Goal: Task Accomplishment & Management: Manage account settings

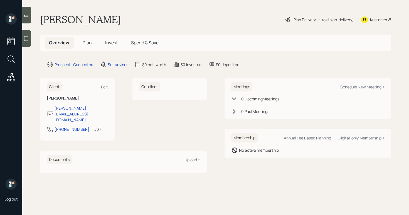
click at [31, 41] on main "[PERSON_NAME] Plan Delivery • (old plan-delivery) Kustomer Overview Plan Invest…" at bounding box center [215, 107] width 387 height 215
click at [30, 41] on div at bounding box center [26, 38] width 9 height 17
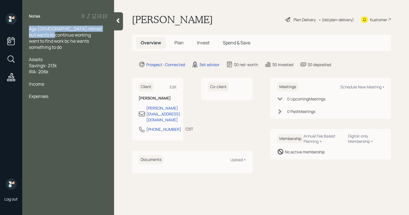
drag, startPoint x: 51, startPoint y: 36, endPoint x: 29, endPoint y: 31, distance: 22.9
click at [29, 31] on div "Age 71 retired but wants to continue working want to find work bc he wants some…" at bounding box center [68, 38] width 78 height 24
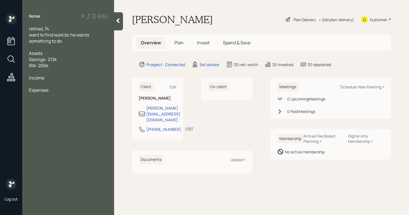
click at [69, 43] on div "retired, 74 want to find work bc he wants something to do" at bounding box center [68, 35] width 78 height 18
click at [63, 30] on div "retired, 74 want to find work bc he wants something to do" at bounding box center [68, 35] width 78 height 18
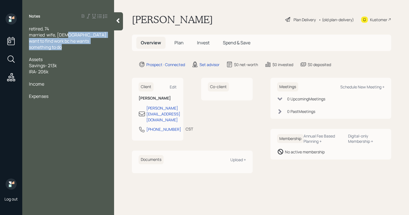
drag, startPoint x: 68, startPoint y: 51, endPoint x: 29, endPoint y: 42, distance: 39.4
click at [29, 42] on div "retired, 74 married wife, 72 want to find work bc he wants something to do Asse…" at bounding box center [68, 62] width 78 height 73
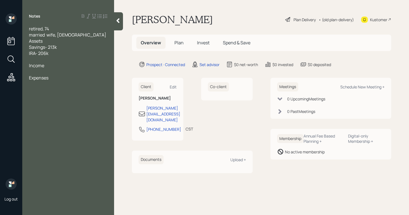
click at [58, 56] on div "Assets Savings- 213k IRA- 206k" at bounding box center [68, 47] width 78 height 18
drag, startPoint x: 64, startPoint y: 54, endPoint x: 26, endPoint y: 54, distance: 37.3
click at [26, 54] on div "retired, 74 married wife, 72 Assets Savings- 213k IRA- 2013K self directed Inco…" at bounding box center [68, 53] width 92 height 55
click at [94, 56] on div at bounding box center [68, 53] width 78 height 6
click at [96, 50] on div "Assets IRA- 2013K self directed" at bounding box center [68, 44] width 78 height 12
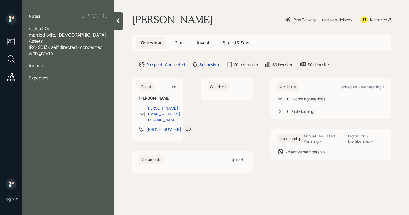
click at [65, 56] on div "Assets IRA- 2013K self directed - concerned with growth" at bounding box center [68, 47] width 78 height 18
click at [65, 62] on div "annuiity" at bounding box center [68, 59] width 78 height 6
click at [28, 73] on div "retired, 74 married wife, 72 Assets IRA- 2013K self directed - concerned with g…" at bounding box center [68, 59] width 92 height 67
click at [30, 68] on span "investments" at bounding box center [42, 65] width 26 height 6
click at [85, 68] on div "4 investments" at bounding box center [68, 65] width 78 height 6
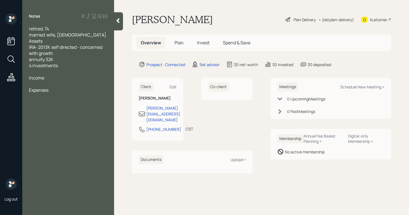
click at [75, 62] on div "annuity 32K" at bounding box center [68, 59] width 78 height 6
click at [74, 75] on div at bounding box center [68, 71] width 78 height 6
click at [68, 68] on div "4 investments" at bounding box center [68, 65] width 78 height 6
click at [73, 75] on div "4 investments in apartment complex - investes in process" at bounding box center [68, 68] width 78 height 12
click at [80, 81] on div "4 investments in apartment complex - investes in process get distributions in q…" at bounding box center [68, 71] width 78 height 18
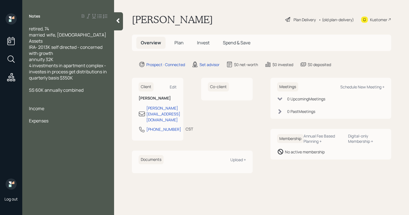
click at [85, 93] on div "SS 60K annually combined" at bounding box center [68, 90] width 78 height 6
click at [29, 117] on span "Income" at bounding box center [36, 114] width 15 height 6
click at [65, 111] on div "Income" at bounding box center [68, 108] width 78 height 6
drag, startPoint x: 62, startPoint y: 117, endPoint x: 26, endPoint y: 113, distance: 35.7
click at [27, 113] on div "retired, 74 married wife, 72 Assets IRA- 2013K self directed - concerned with g…" at bounding box center [68, 75] width 92 height 98
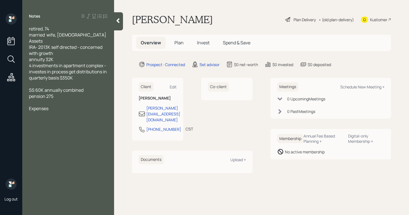
click at [54, 137] on div "Notes retired, 74 married wife, 72 Assets IRA- 2013K self directed - concerned …" at bounding box center [68, 110] width 92 height 195
click at [57, 118] on div "Notes retired, 74 married wife, 72 Assets IRA- 2013K self directed - concerned …" at bounding box center [68, 110] width 92 height 195
click at [60, 111] on div "Expenses" at bounding box center [68, 108] width 78 height 6
click at [104, 117] on div "car 490 monthly payment" at bounding box center [68, 114] width 78 height 6
drag, startPoint x: 146, startPoint y: 117, endPoint x: 158, endPoint y: 124, distance: 14.1
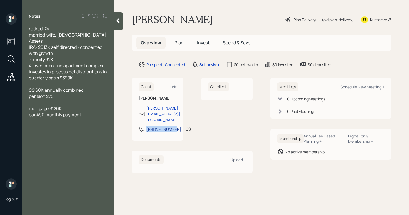
click at [158, 126] on div "713-591-1911" at bounding box center [160, 129] width 43 height 7
copy div "713-591-1911"
click at [236, 125] on div "Co-client" at bounding box center [226, 109] width 51 height 63
click at [345, 88] on div "Schedule New Meeting +" at bounding box center [362, 86] width 44 height 5
select select "round-robin"
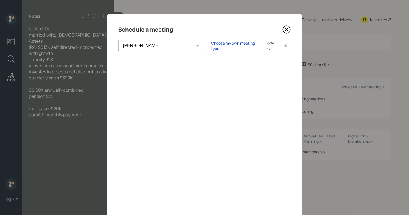
click at [211, 48] on div "Choose my own meeting type Copy link Copy text" at bounding box center [251, 46] width 80 height 12
click at [211, 47] on div "Choose my own meeting type" at bounding box center [234, 45] width 47 height 11
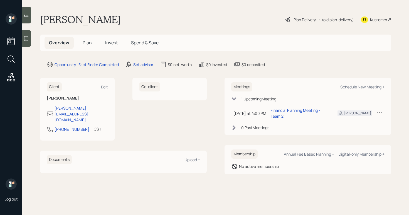
click at [26, 41] on icon at bounding box center [26, 39] width 6 height 6
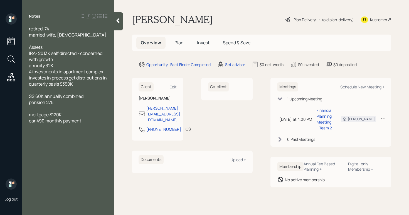
click at [43, 53] on span "Assets IRA- 2013K self directed - concerned with growth annuity 32K 4 investmen…" at bounding box center [68, 65] width 79 height 43
click at [70, 80] on span "Assets IRA- 213K self directed - concerned with growth annuity 32K 4 investment…" at bounding box center [68, 65] width 79 height 43
click at [91, 84] on span "Assets IRA- 213K self directed - concerned with growth annuity 32K 4 investment…" at bounding box center [68, 65] width 78 height 43
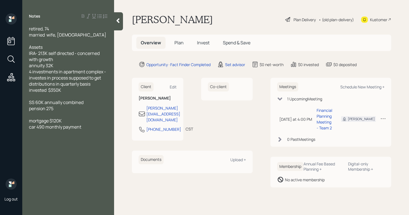
click at [40, 103] on span "SS 60K annually combined pension 275" at bounding box center [56, 105] width 55 height 12
drag, startPoint x: 62, startPoint y: 102, endPoint x: 43, endPoint y: 102, distance: 19.5
click at [43, 102] on span "SS 5K annually combined pension 275" at bounding box center [54, 105] width 51 height 12
click at [63, 110] on div "SS 5K ombined pension 275" at bounding box center [68, 105] width 78 height 12
click at [42, 102] on span "SS 5K ombined pension 275" at bounding box center [44, 105] width 30 height 12
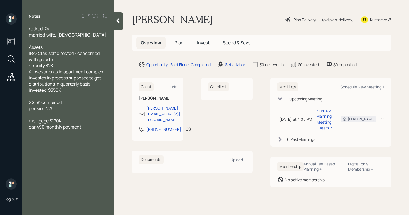
click at [75, 109] on div "SS 5K combined pension 275" at bounding box center [68, 105] width 78 height 12
click at [77, 119] on div "mortgage $120K car 490 monthly payment" at bounding box center [68, 123] width 78 height 12
click at [67, 170] on div "Notes retired, 74 married wife, 72 Assets IRA- 213K self directed - concerned w…" at bounding box center [68, 110] width 92 height 195
click at [99, 146] on div "Notes retired, 74 married wife, 72 Assets IRA- 213K self directed - concerned w…" at bounding box center [68, 110] width 92 height 195
click at [91, 133] on div "mortgage $120K balance didn't know monthly payments car 490 monthly payment" at bounding box center [68, 126] width 78 height 18
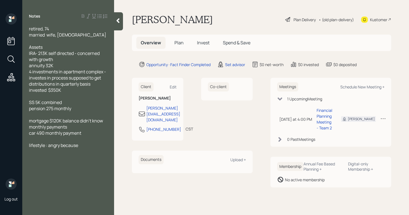
click at [87, 146] on div "lifestyle : angry because" at bounding box center [68, 145] width 78 height 6
click at [79, 34] on div "retired, 74 married wife, 72" at bounding box center [68, 32] width 78 height 12
